Goal: Use online tool/utility: Utilize a website feature to perform a specific function

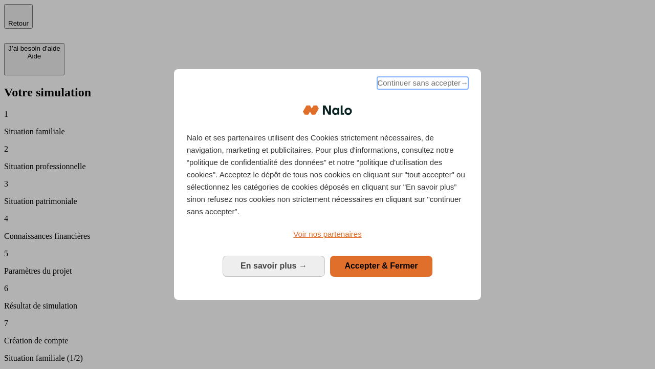
click at [422, 84] on span "Continuer sans accepter →" at bounding box center [422, 83] width 91 height 12
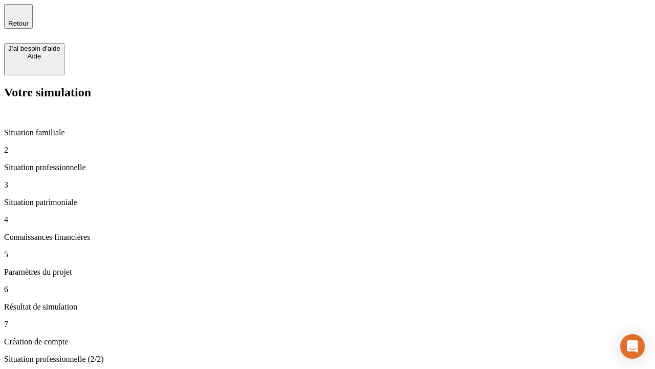
type input "30 000"
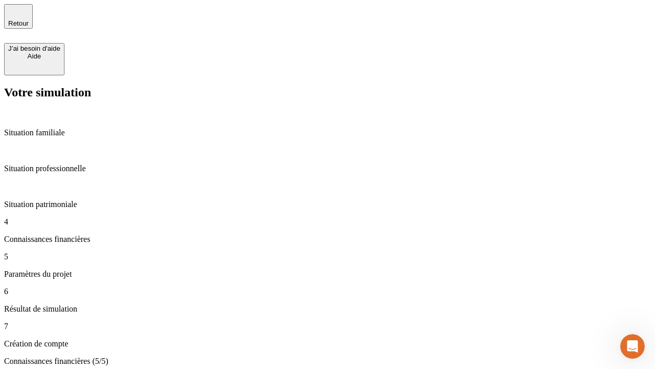
type input "25"
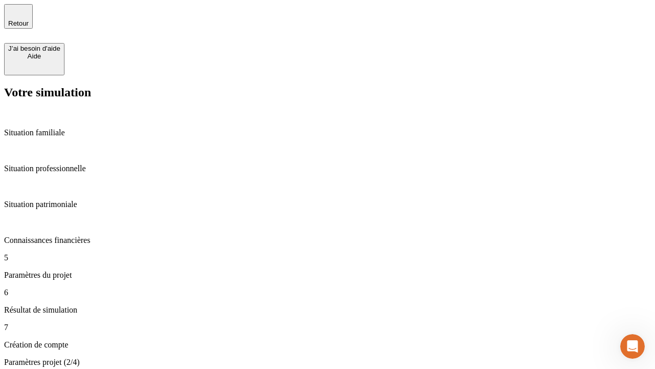
type input "1 000"
type input "640"
